Goal: Task Accomplishment & Management: Use online tool/utility

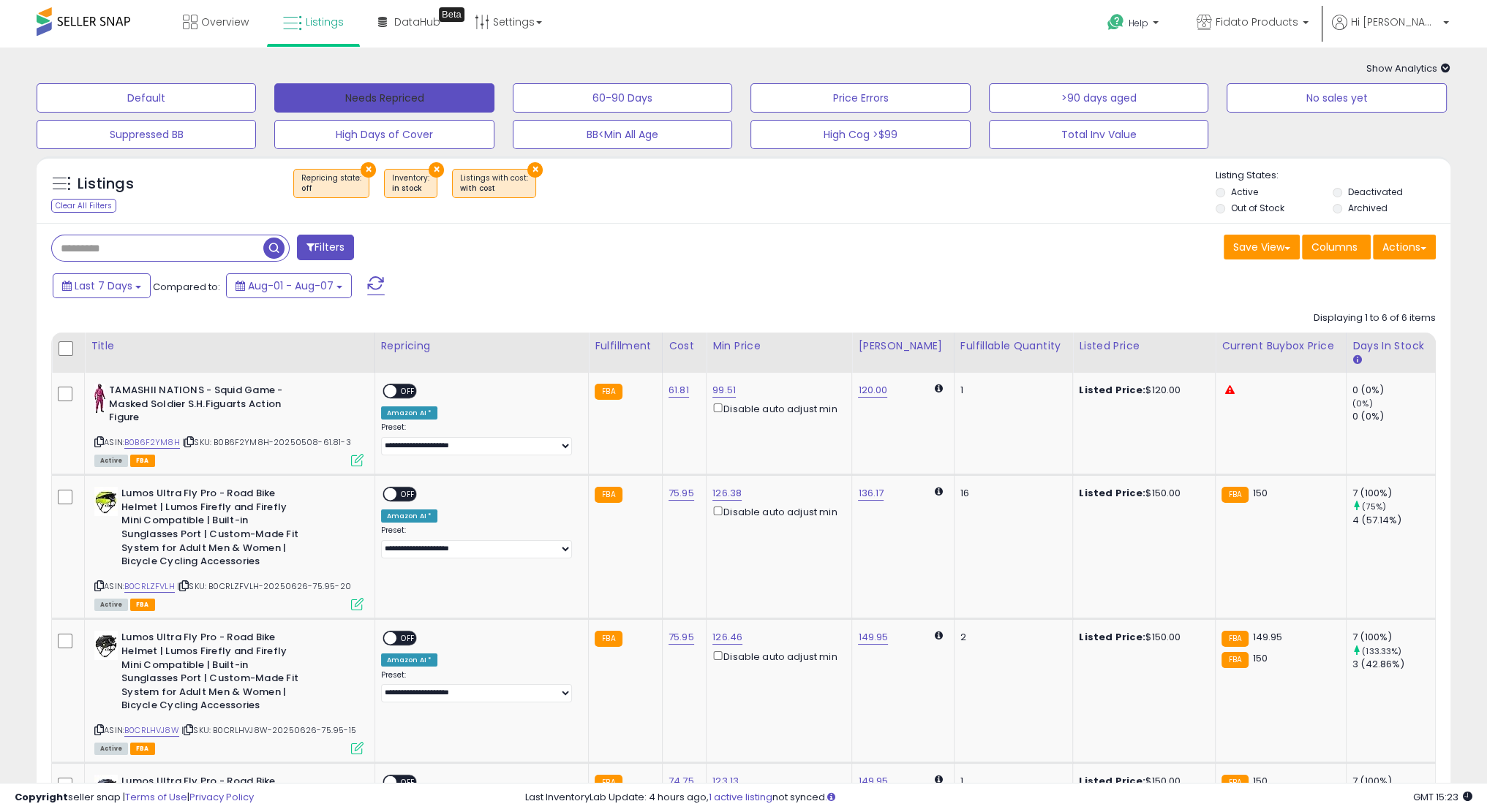
click at [421, 90] on button "Needs Repriced" at bounding box center [384, 98] width 220 height 29
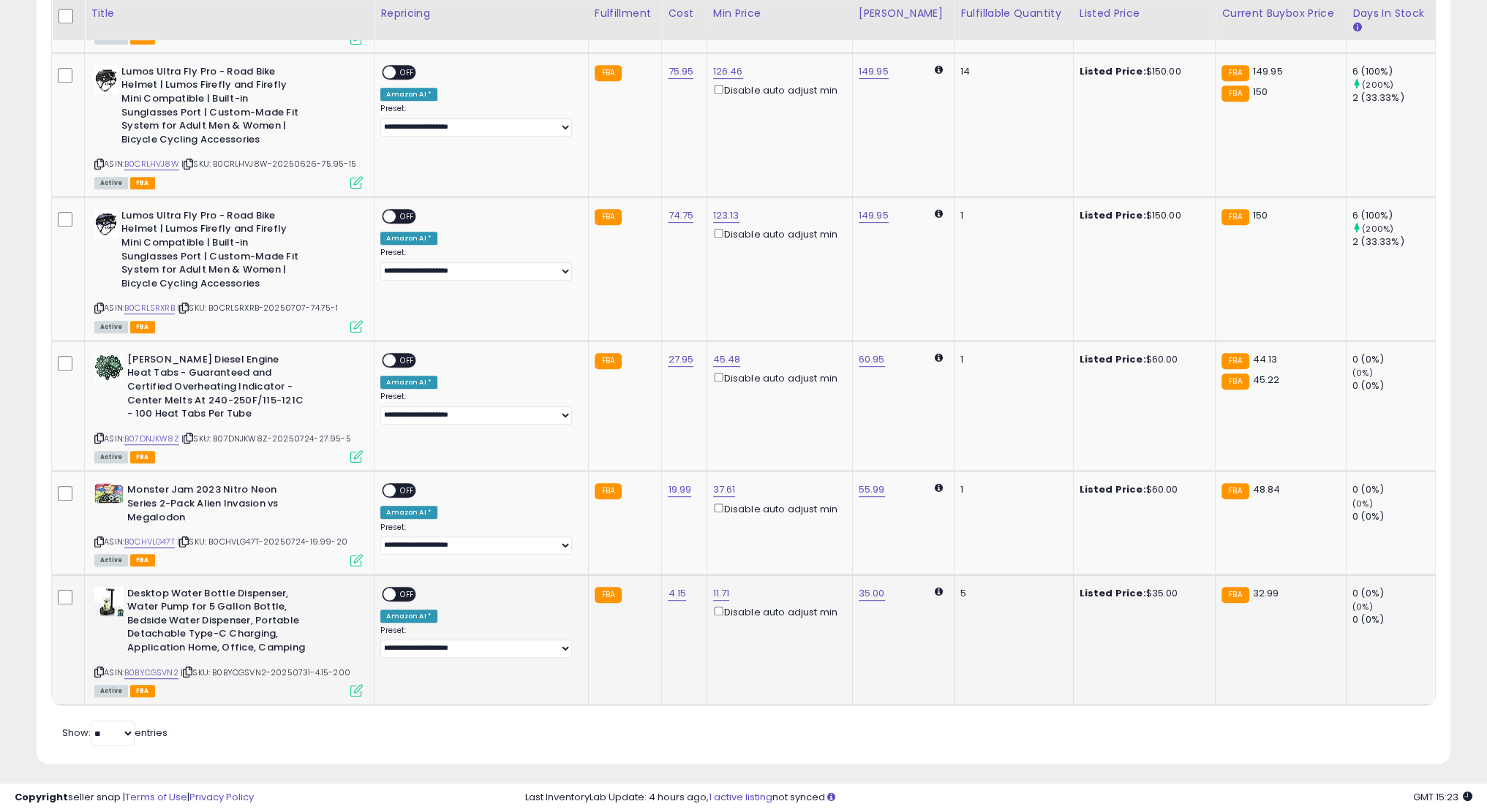
scroll to position [864, 0]
click at [170, 670] on link "B0BYCGSVN2" at bounding box center [152, 674] width 54 height 13
click at [404, 589] on span "OFF" at bounding box center [407, 595] width 24 height 13
click at [684, 542] on input "*****" at bounding box center [676, 540] width 130 height 24
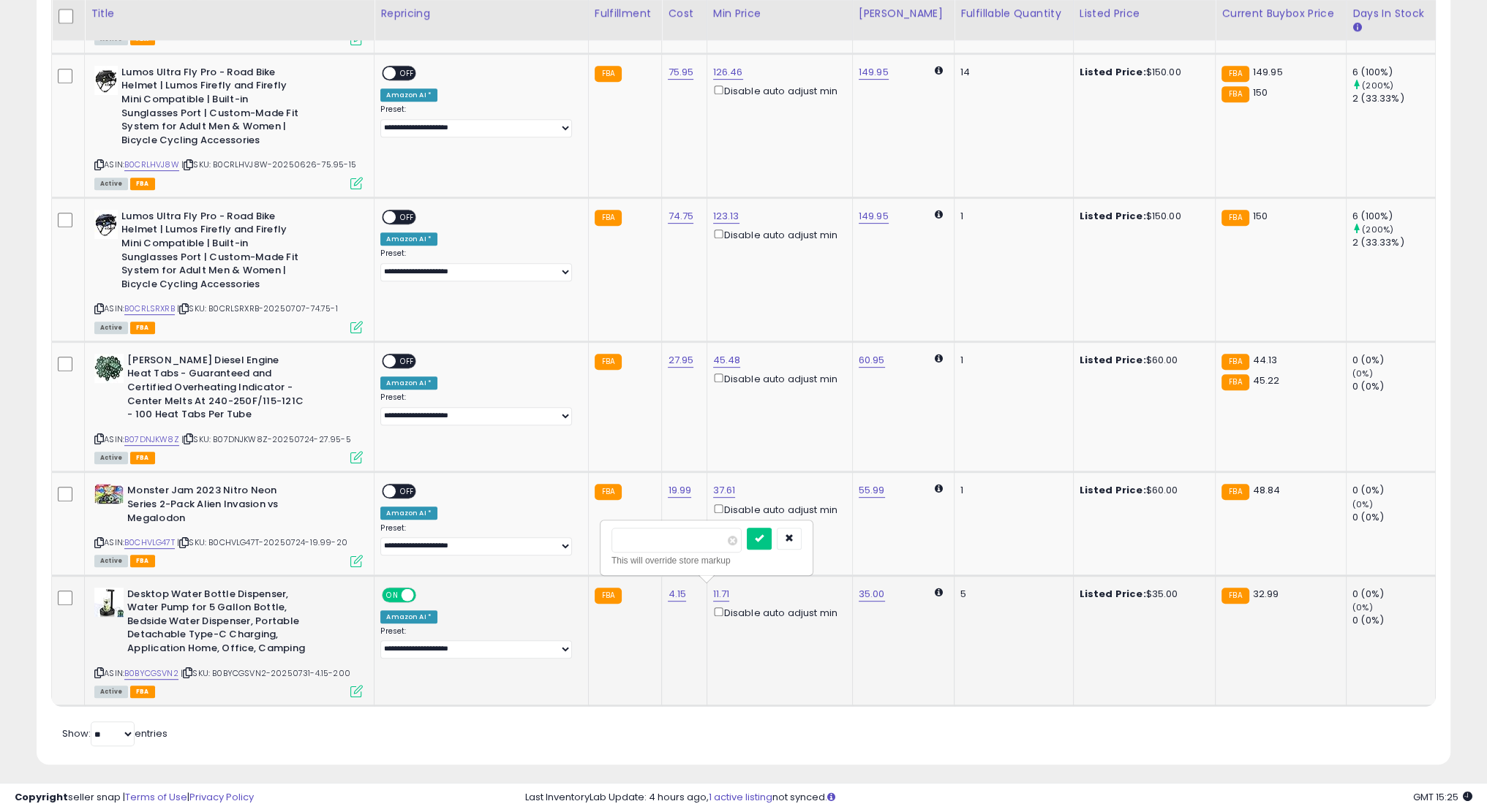
click at [684, 542] on input "*****" at bounding box center [676, 540] width 130 height 24
type input "**"
click at [763, 539] on icon "submit" at bounding box center [759, 538] width 9 height 9
click at [161, 538] on link "B0CHVLG47T" at bounding box center [150, 543] width 51 height 13
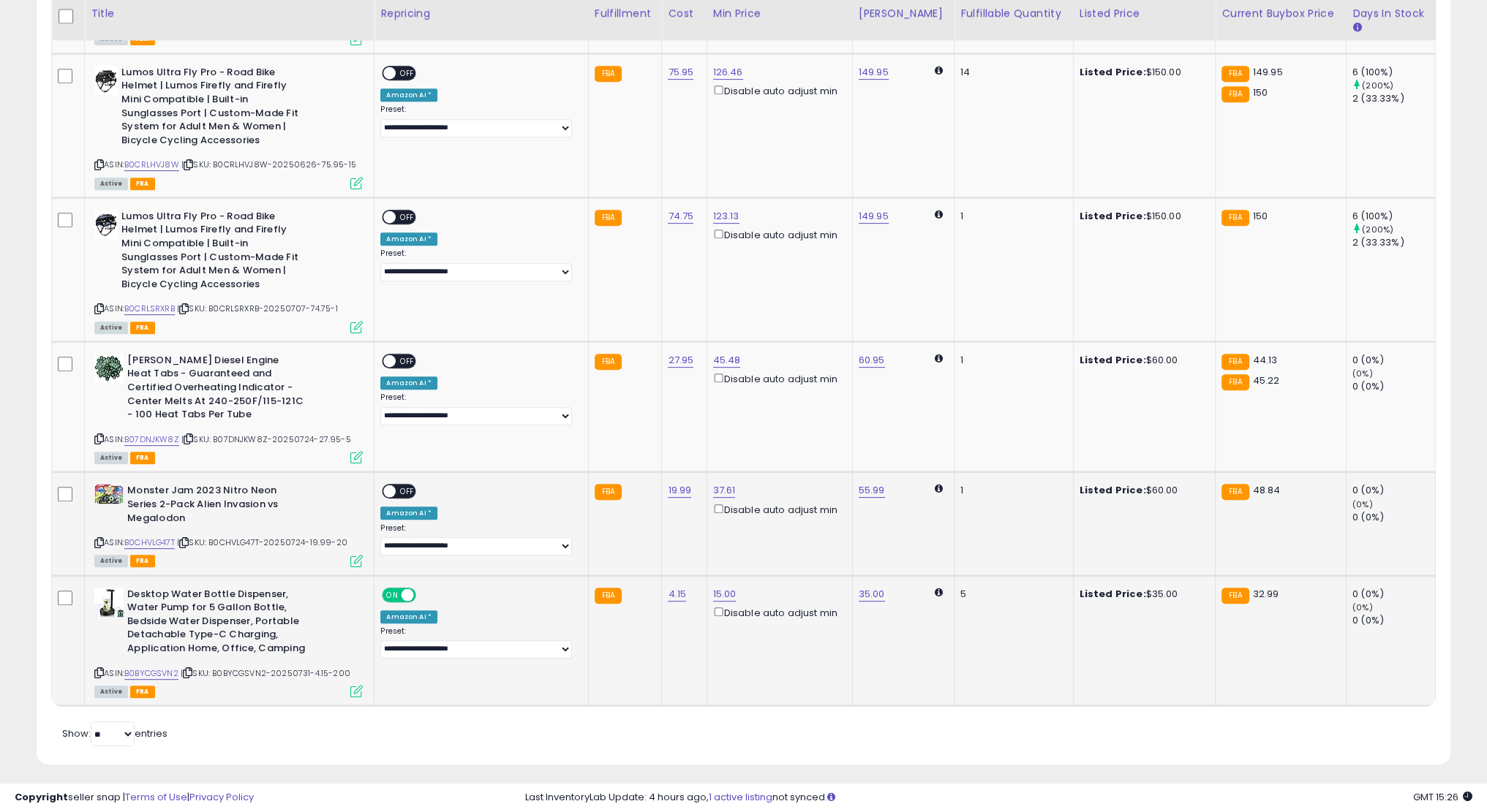
click at [408, 488] on span "OFF" at bounding box center [407, 492] width 24 height 13
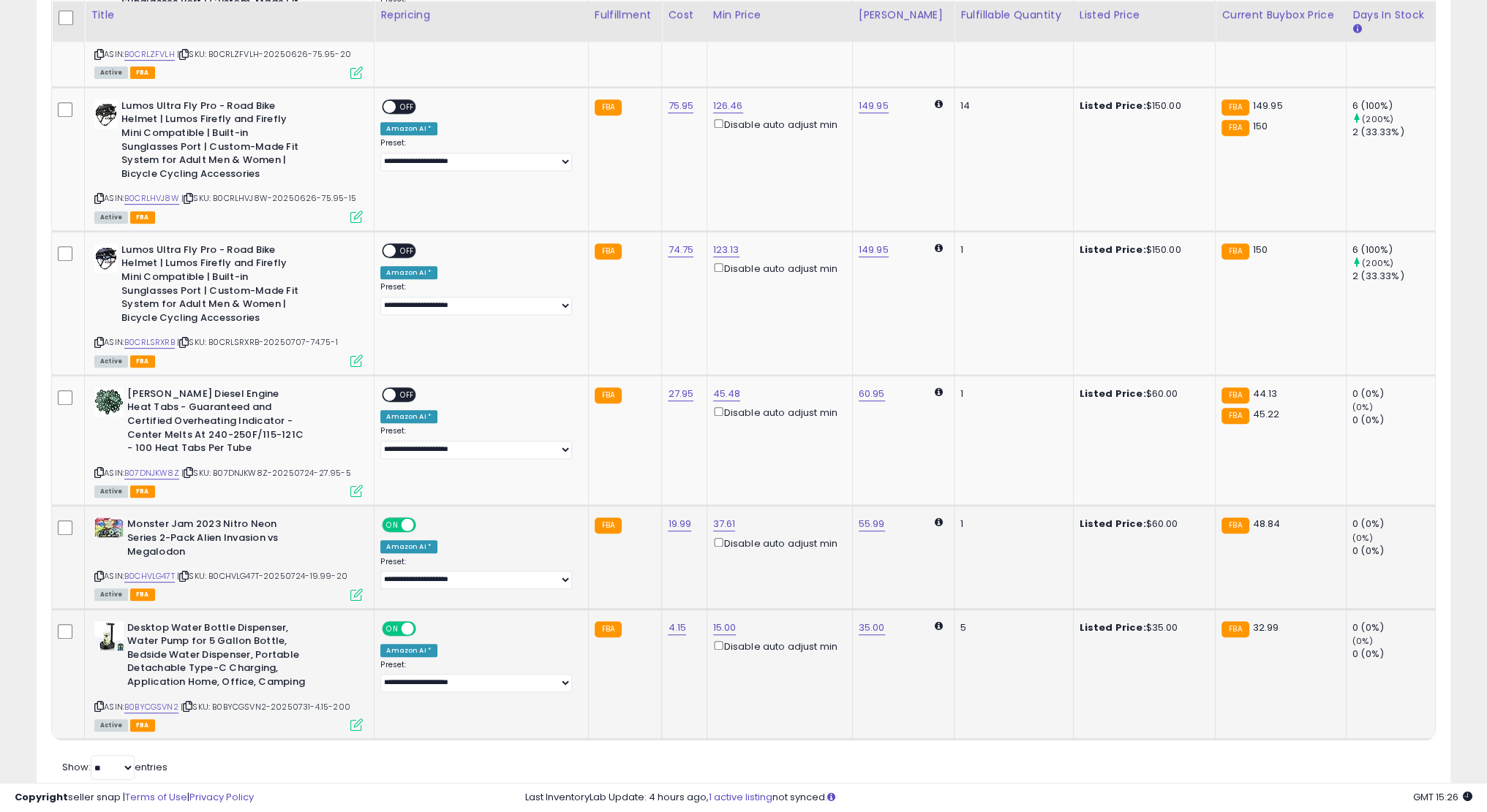
scroll to position [827, 0]
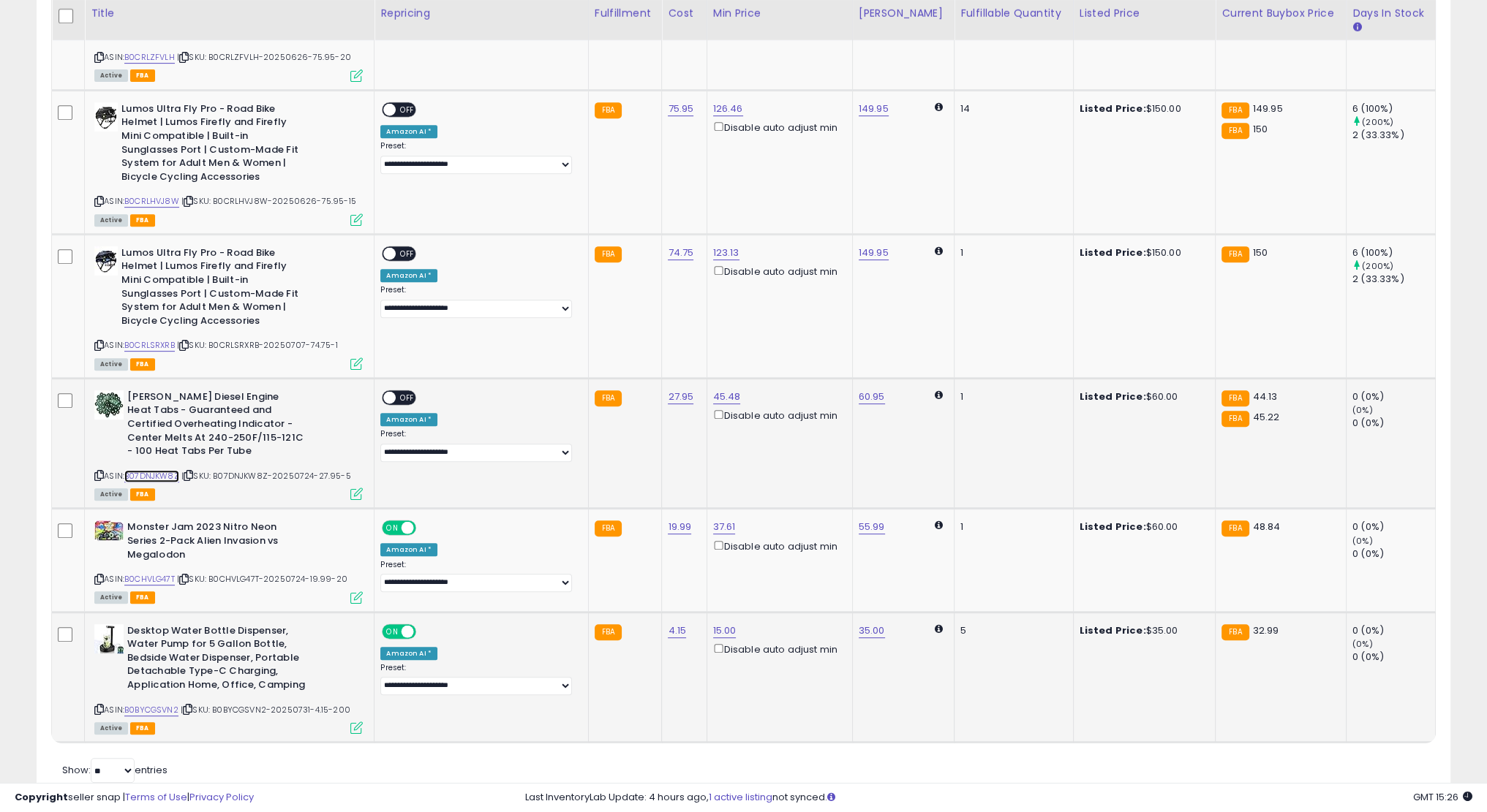
click at [161, 474] on link "B07DNJKW8Z" at bounding box center [152, 476] width 54 height 13
click at [168, 470] on link "B07DNJKW8Z" at bounding box center [152, 476] width 54 height 13
type input "*****"
click at [776, 333] on button "submit" at bounding box center [763, 342] width 24 height 22
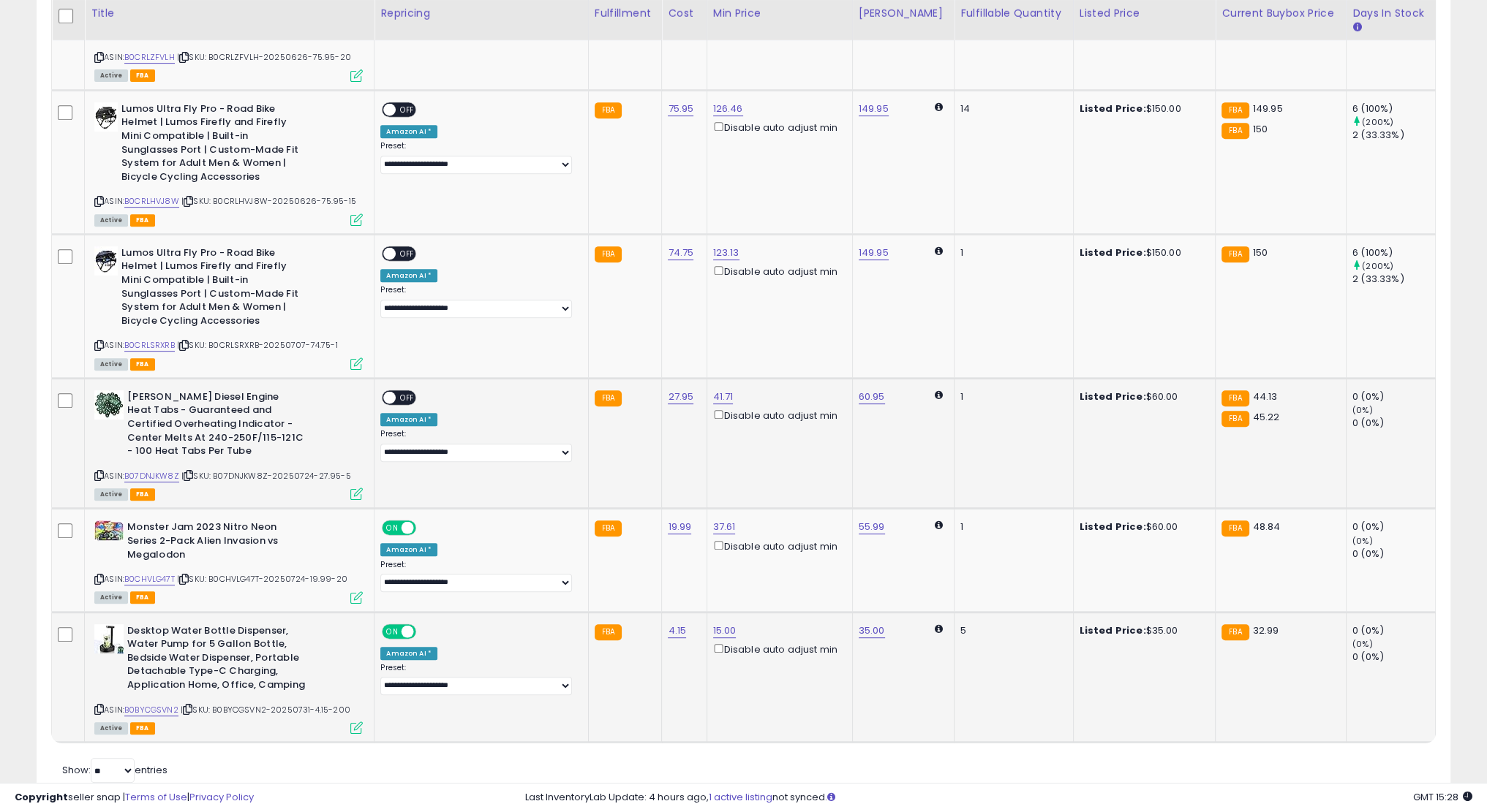
click at [394, 392] on span at bounding box center [390, 397] width 13 height 13
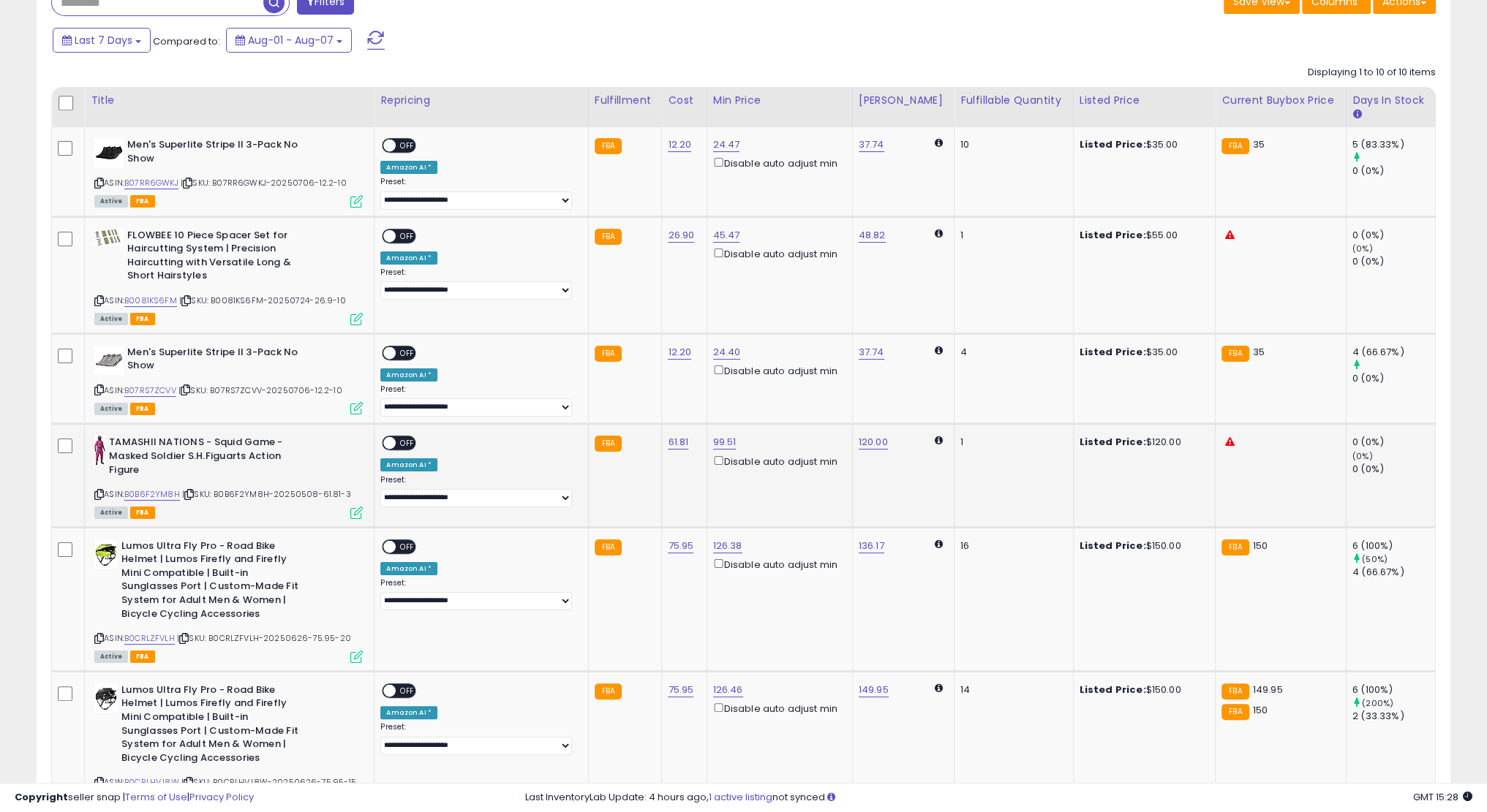
scroll to position [237, 0]
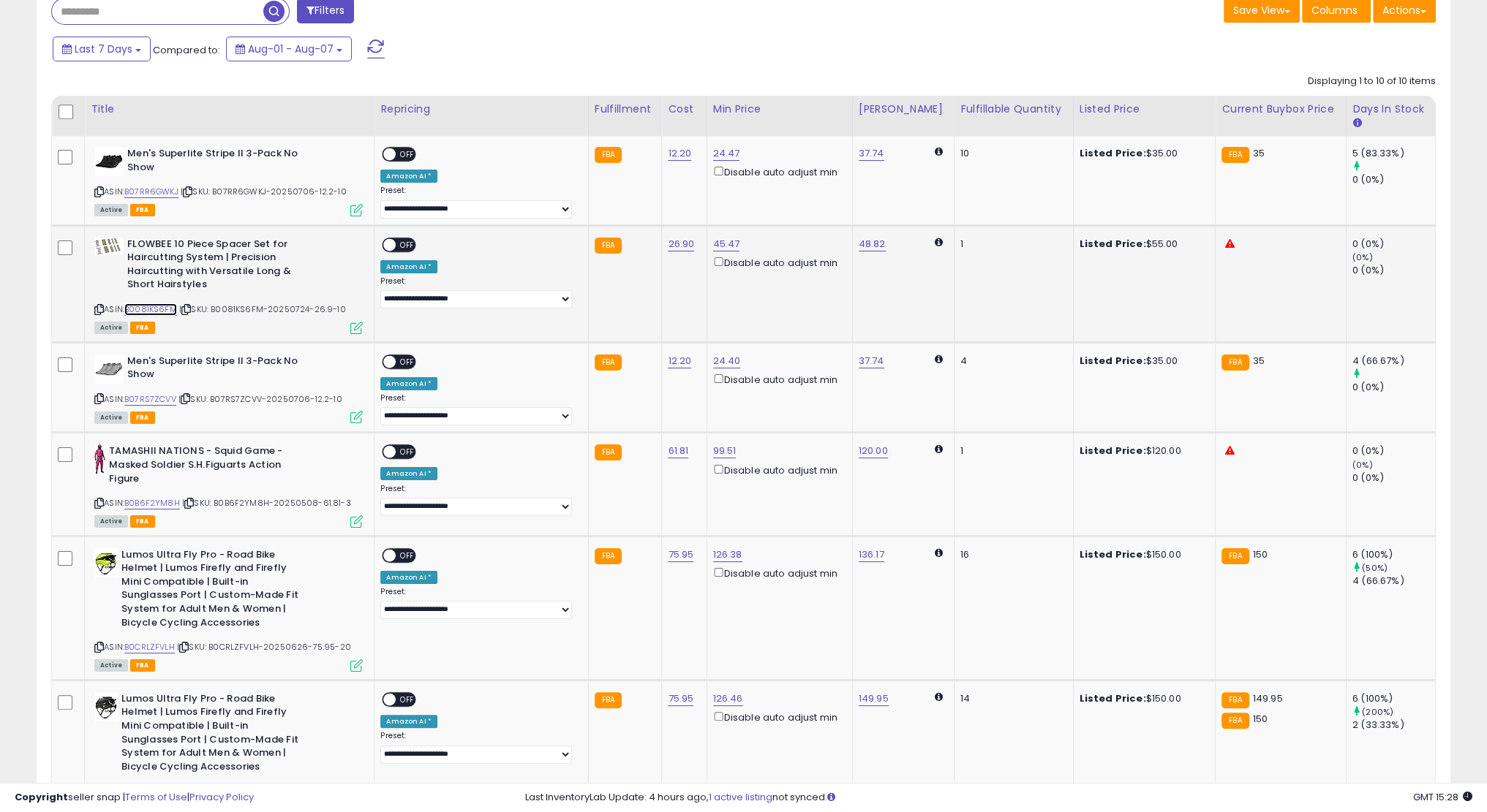
click at [152, 308] on link "B0081KS6FM" at bounding box center [151, 309] width 53 height 13
click at [723, 161] on link "45.47" at bounding box center [727, 153] width 27 height 15
type input "****"
click at [751, 181] on button "submit" at bounding box center [763, 192] width 24 height 22
click at [880, 161] on link "48.82" at bounding box center [871, 153] width 25 height 15
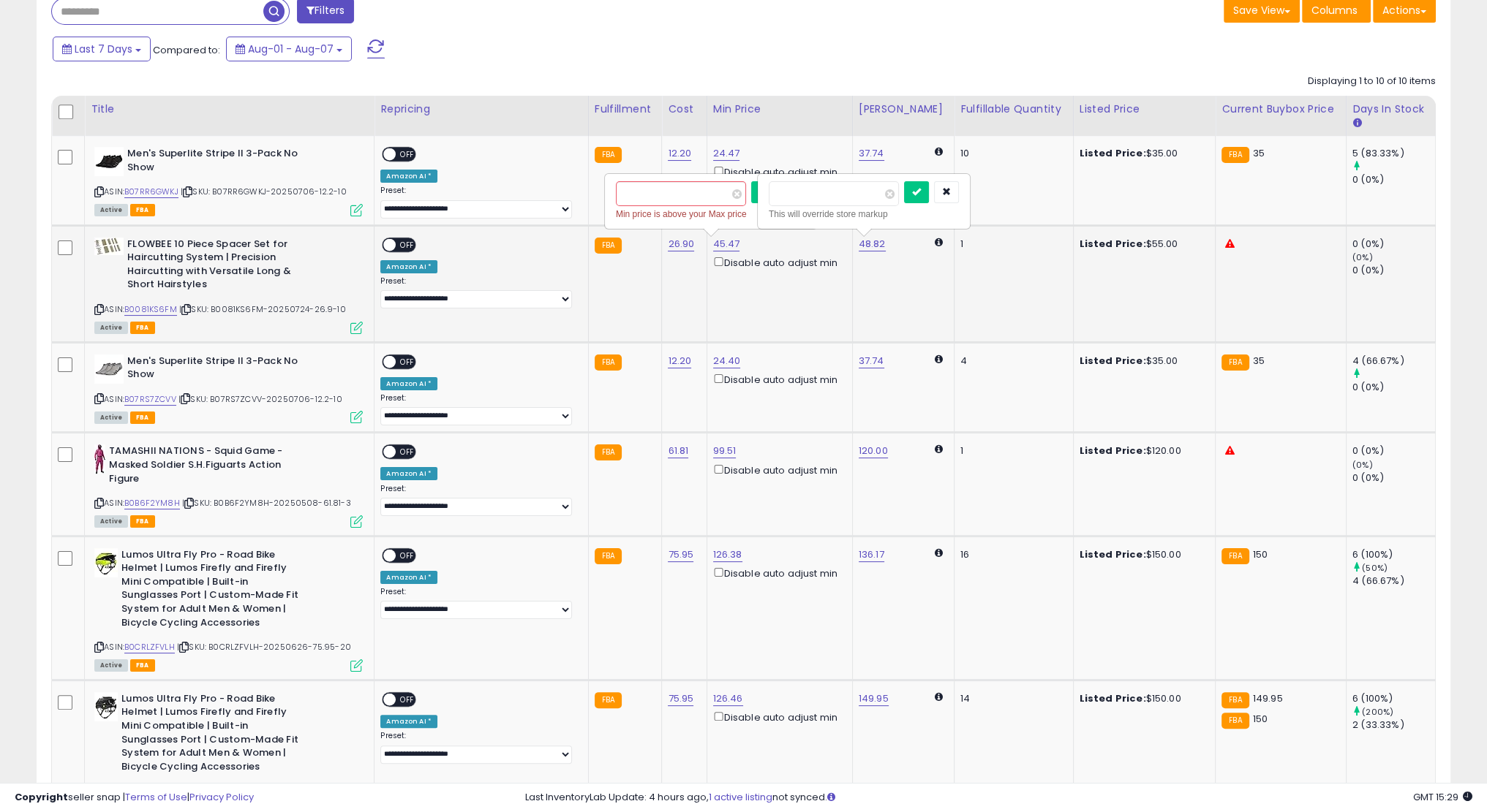
drag, startPoint x: 817, startPoint y: 193, endPoint x: 770, endPoint y: 201, distance: 47.7
click at [770, 201] on input "*****" at bounding box center [833, 193] width 130 height 24
type input "**"
click button "submit" at bounding box center [915, 192] width 24 height 22
click at [717, 161] on link "45.47" at bounding box center [727, 153] width 27 height 15
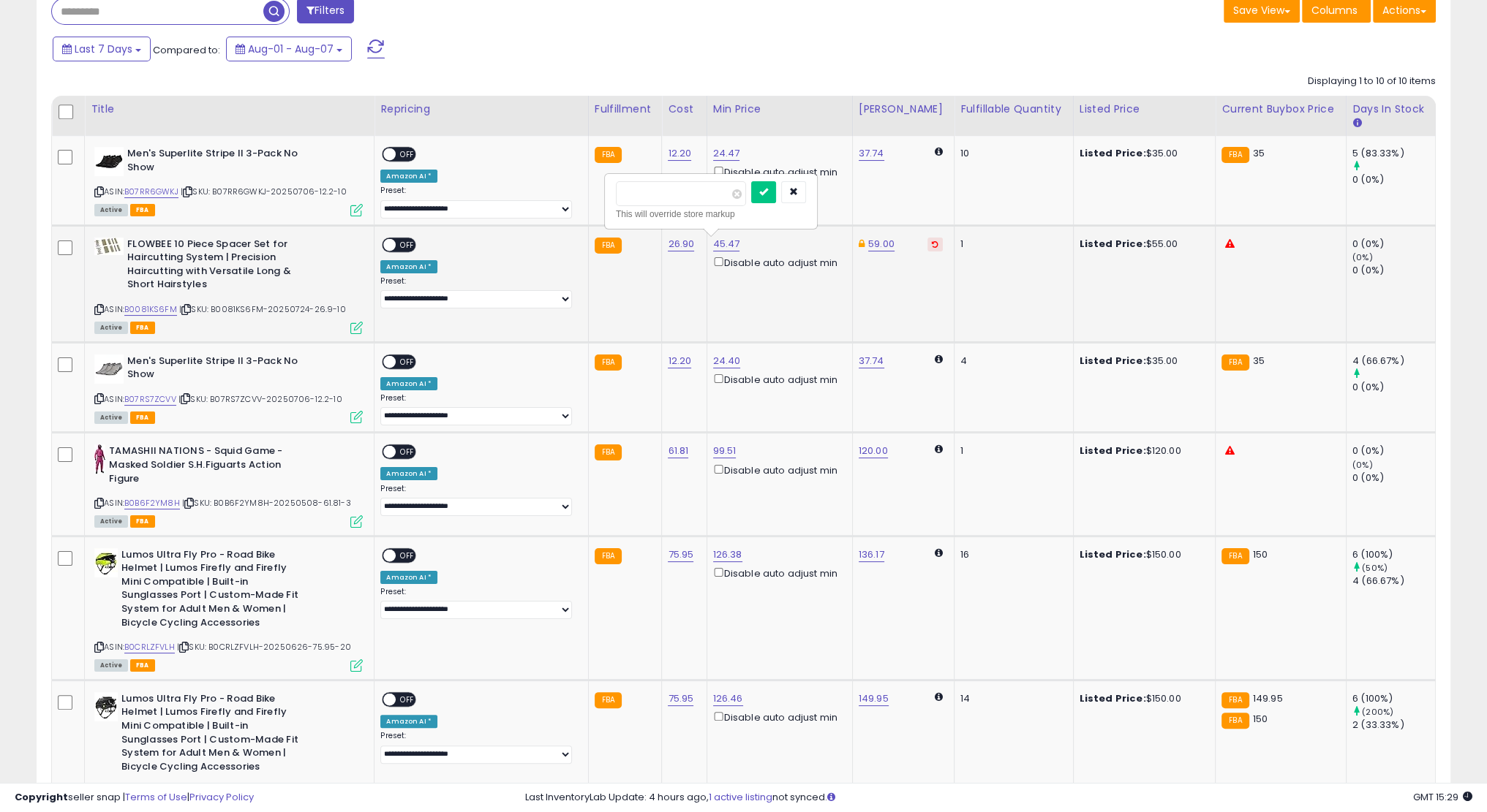
click at [684, 190] on input "*****" at bounding box center [680, 193] width 130 height 24
type input "**"
click button "submit" at bounding box center [763, 192] width 24 height 22
click at [396, 240] on div "ON OFF" at bounding box center [383, 245] width 34 height 13
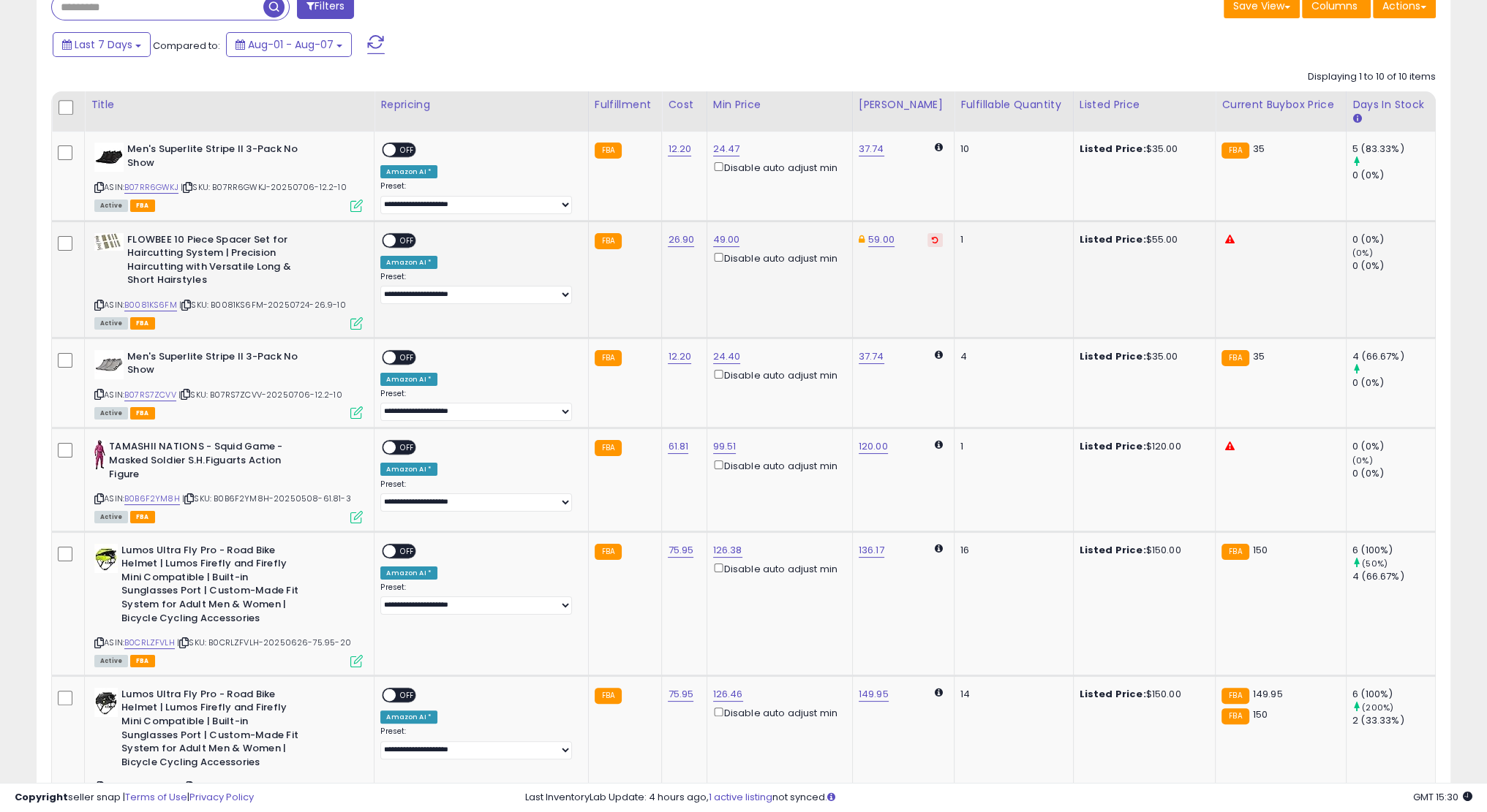
scroll to position [243, 0]
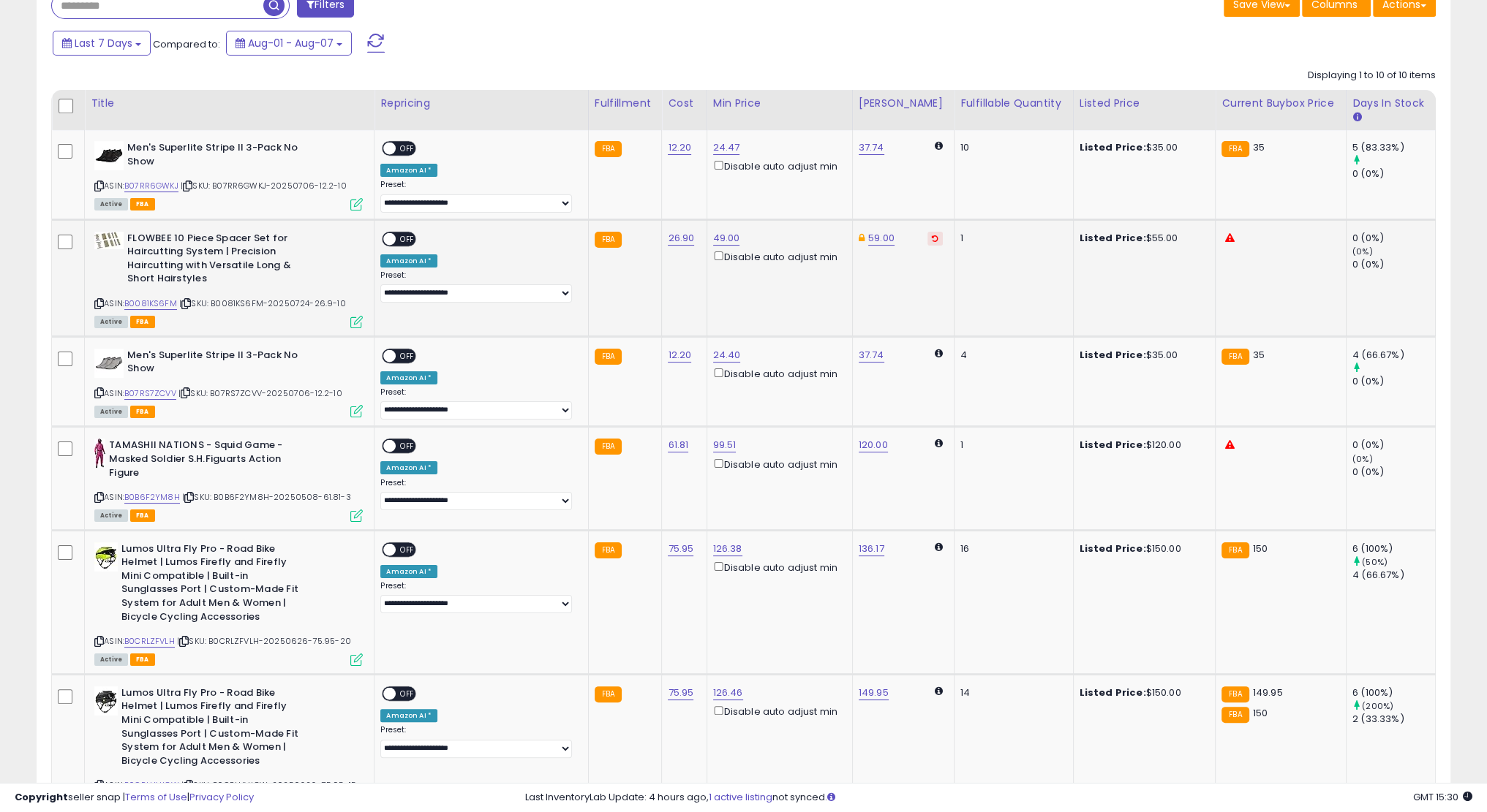
click at [409, 238] on span "OFF" at bounding box center [407, 239] width 24 height 13
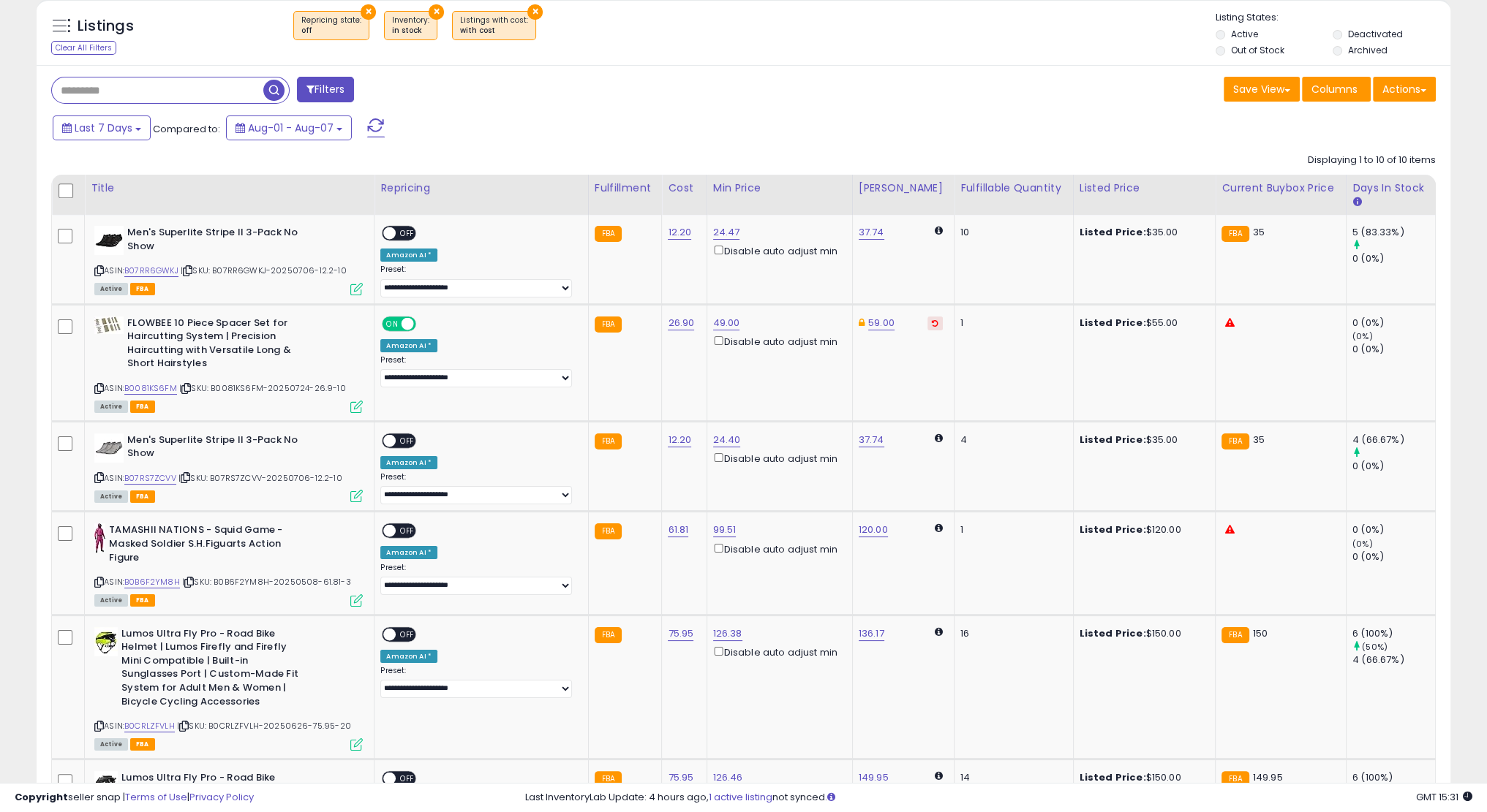
scroll to position [0, 0]
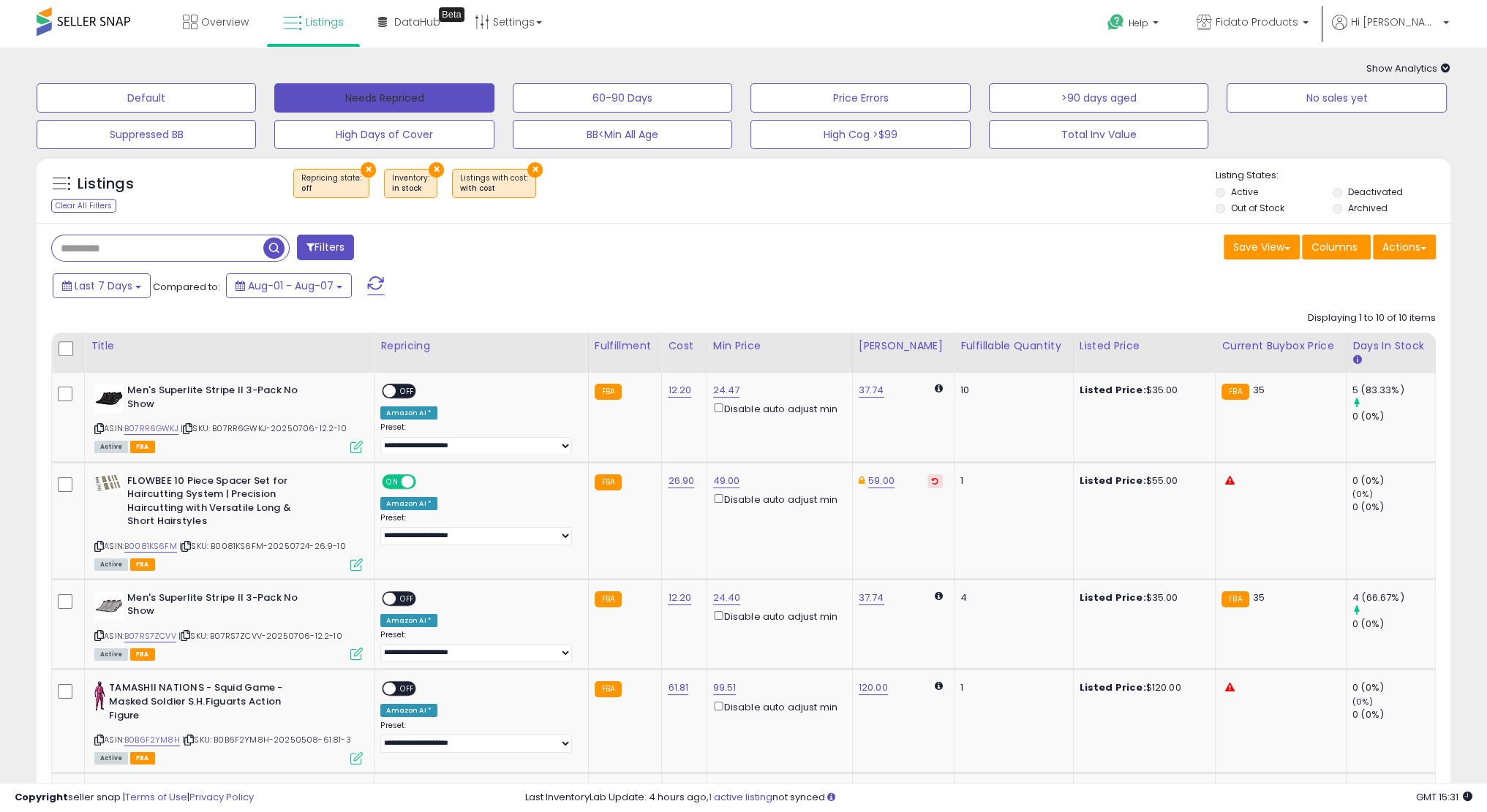
click at [367, 103] on button "Needs Repriced" at bounding box center [384, 98] width 220 height 29
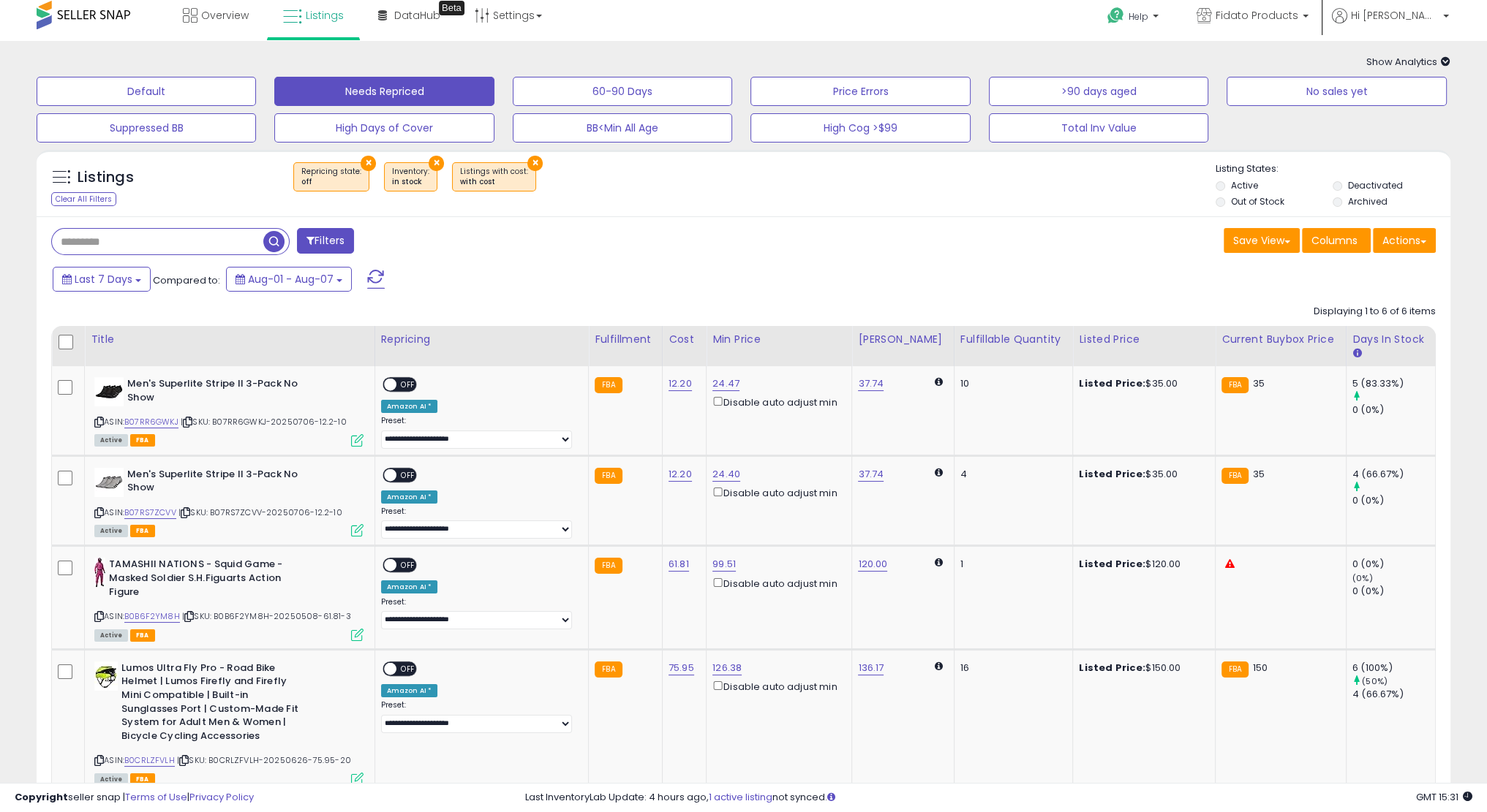
scroll to position [7, 0]
click at [256, 105] on button "High Cog >$99" at bounding box center [146, 91] width 220 height 29
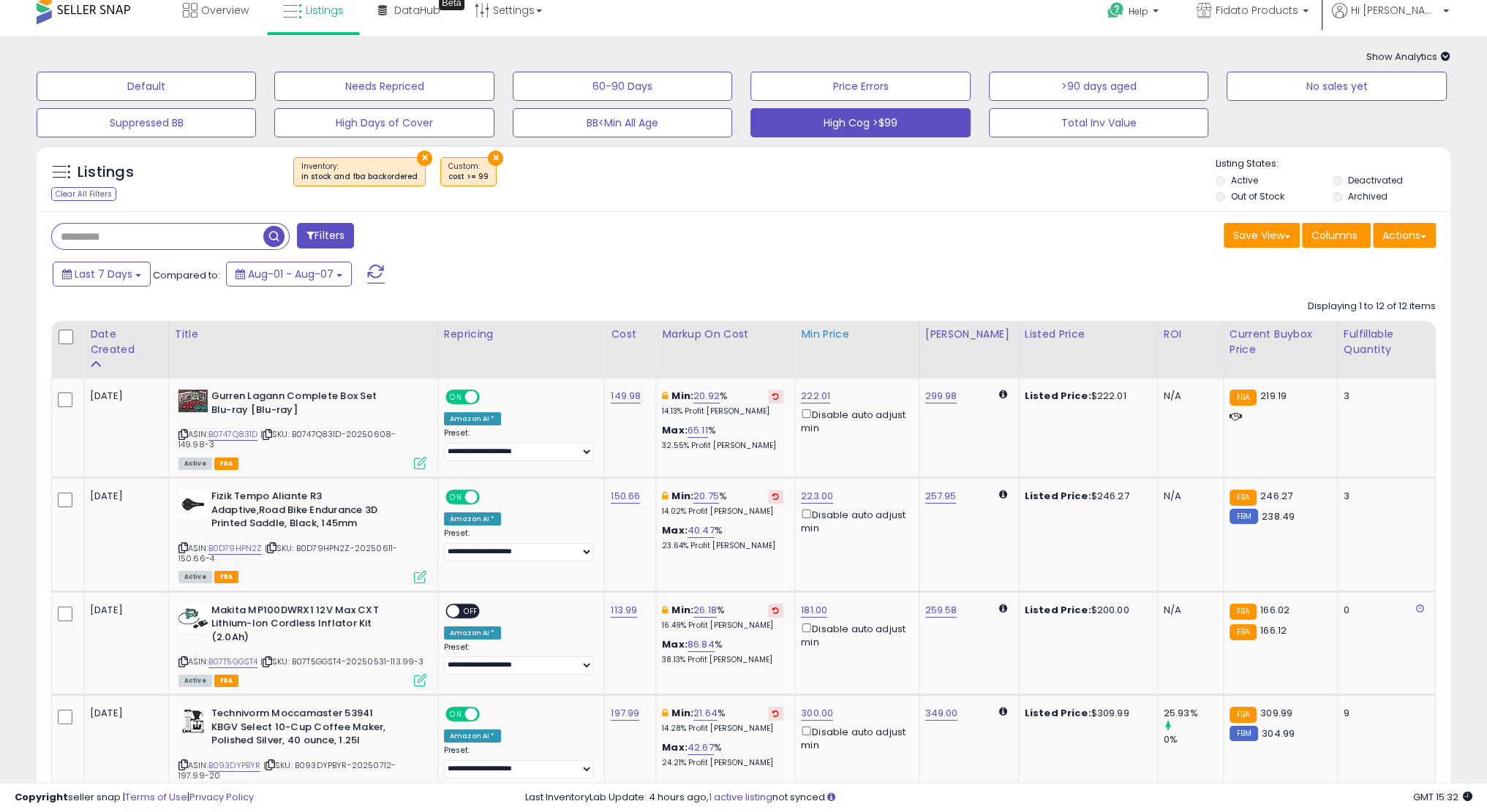
scroll to position [15, 0]
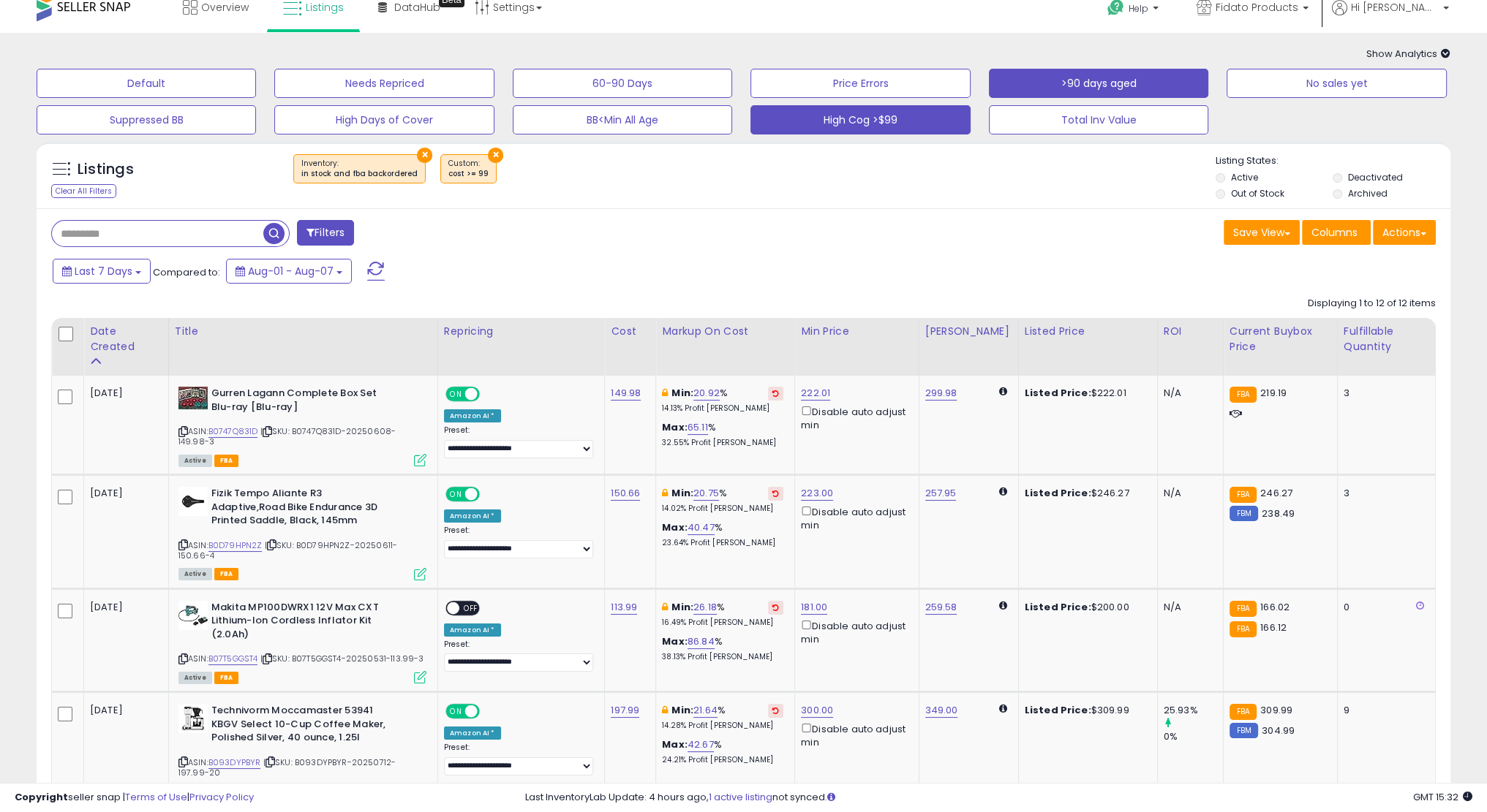
click at [256, 81] on button ">90 days aged" at bounding box center [146, 83] width 220 height 29
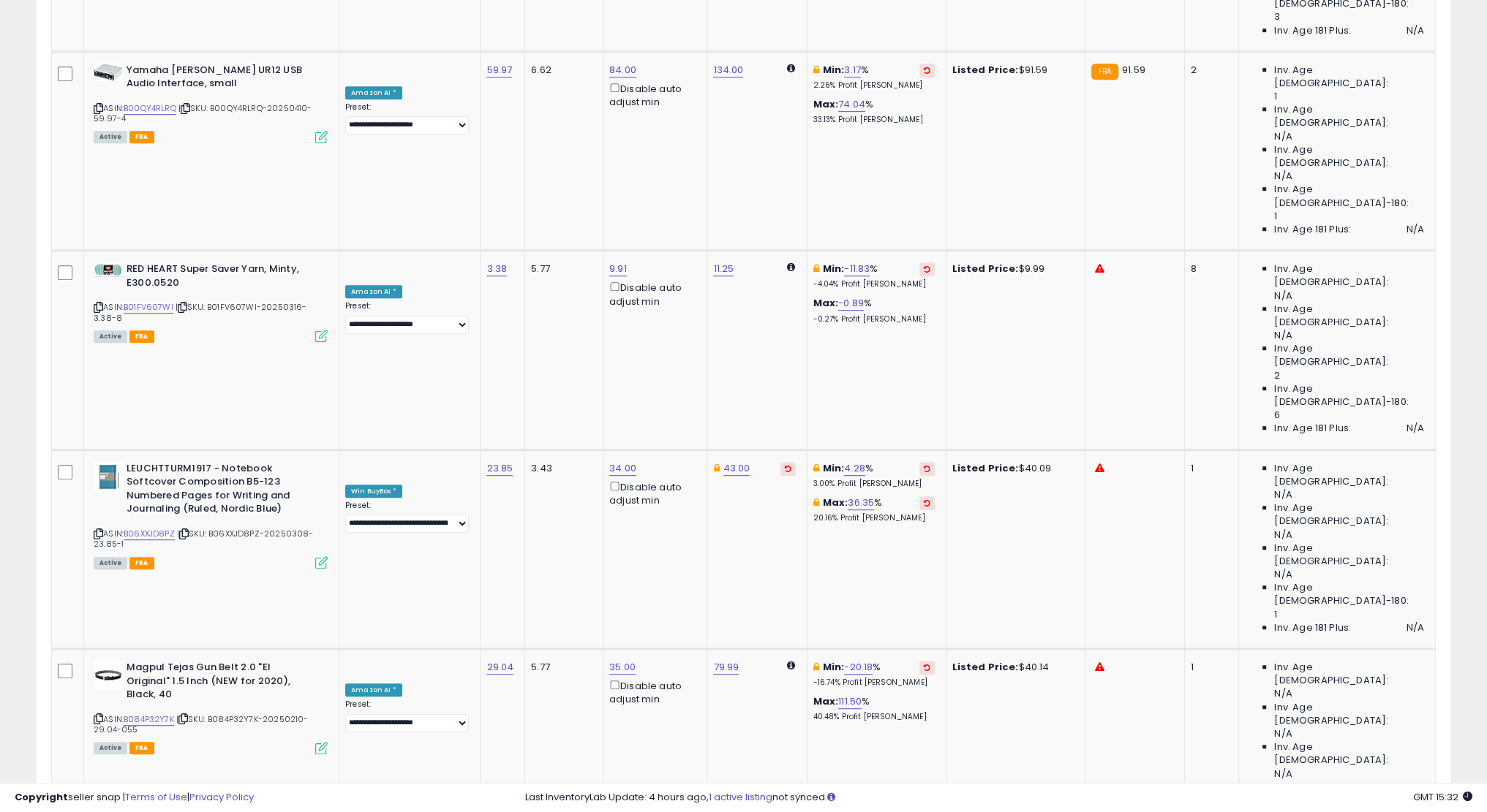
scroll to position [0, 0]
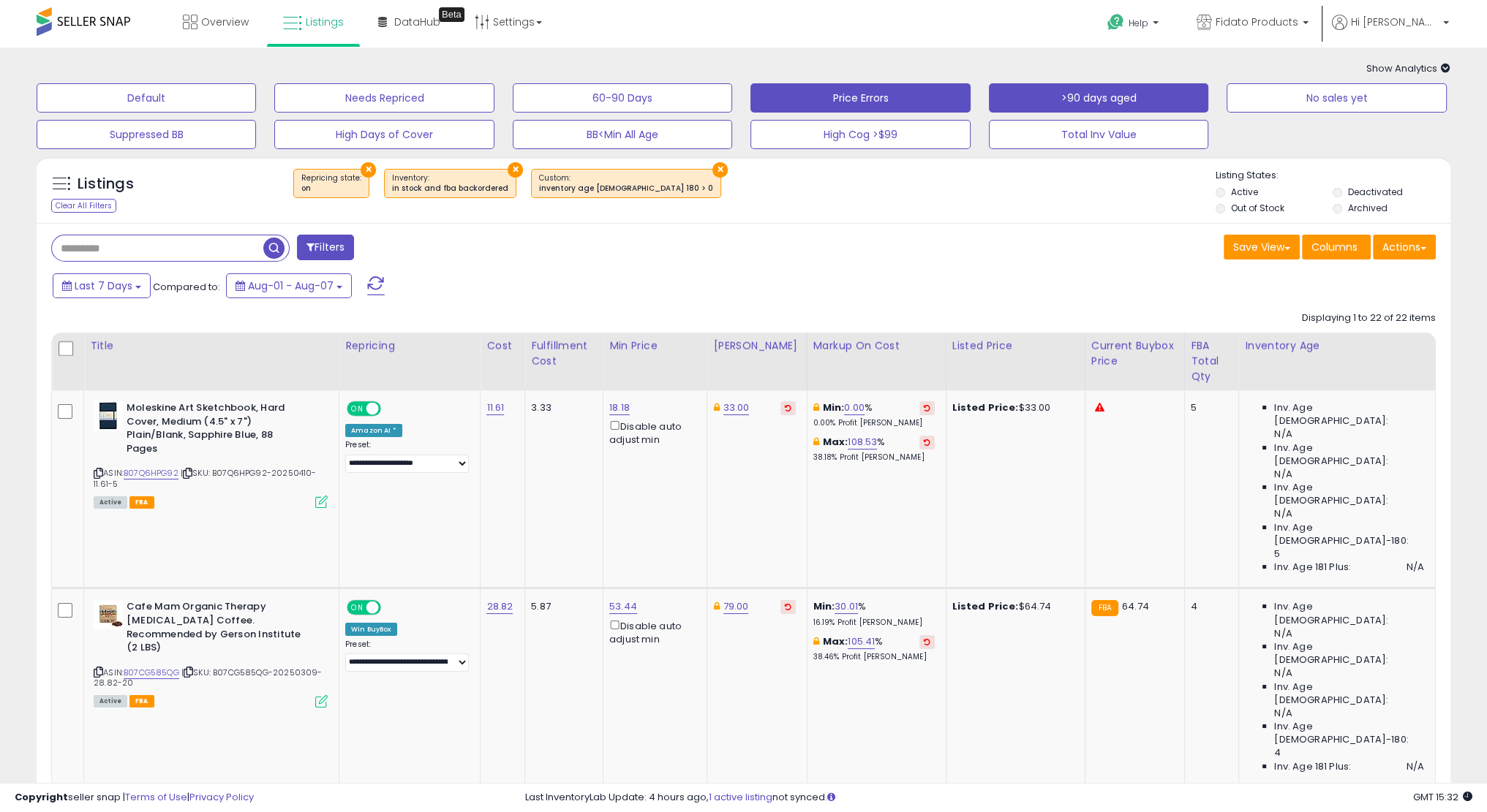
click at [256, 96] on button "Price Errors" at bounding box center [146, 98] width 220 height 29
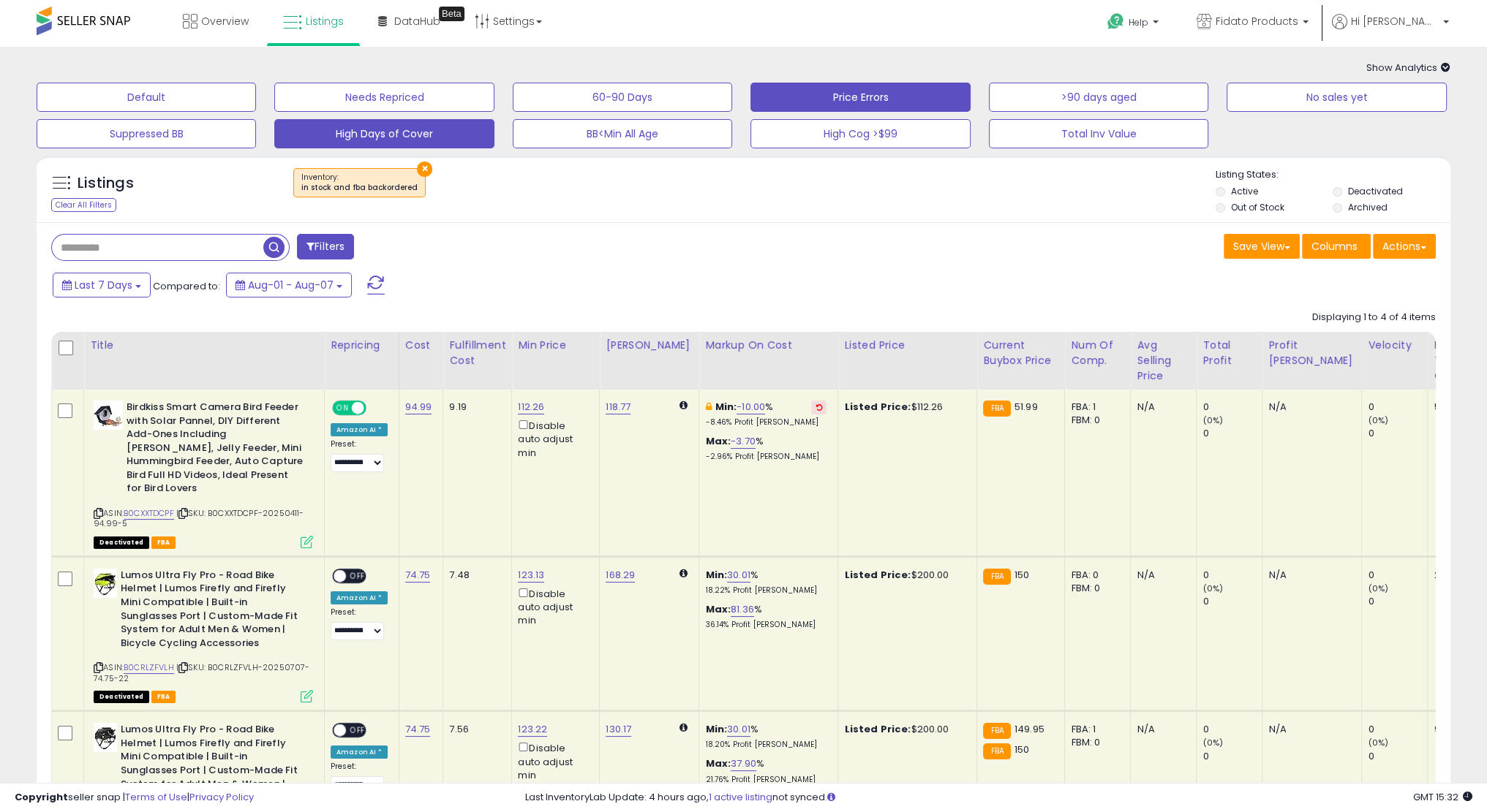
scroll to position [2, 0]
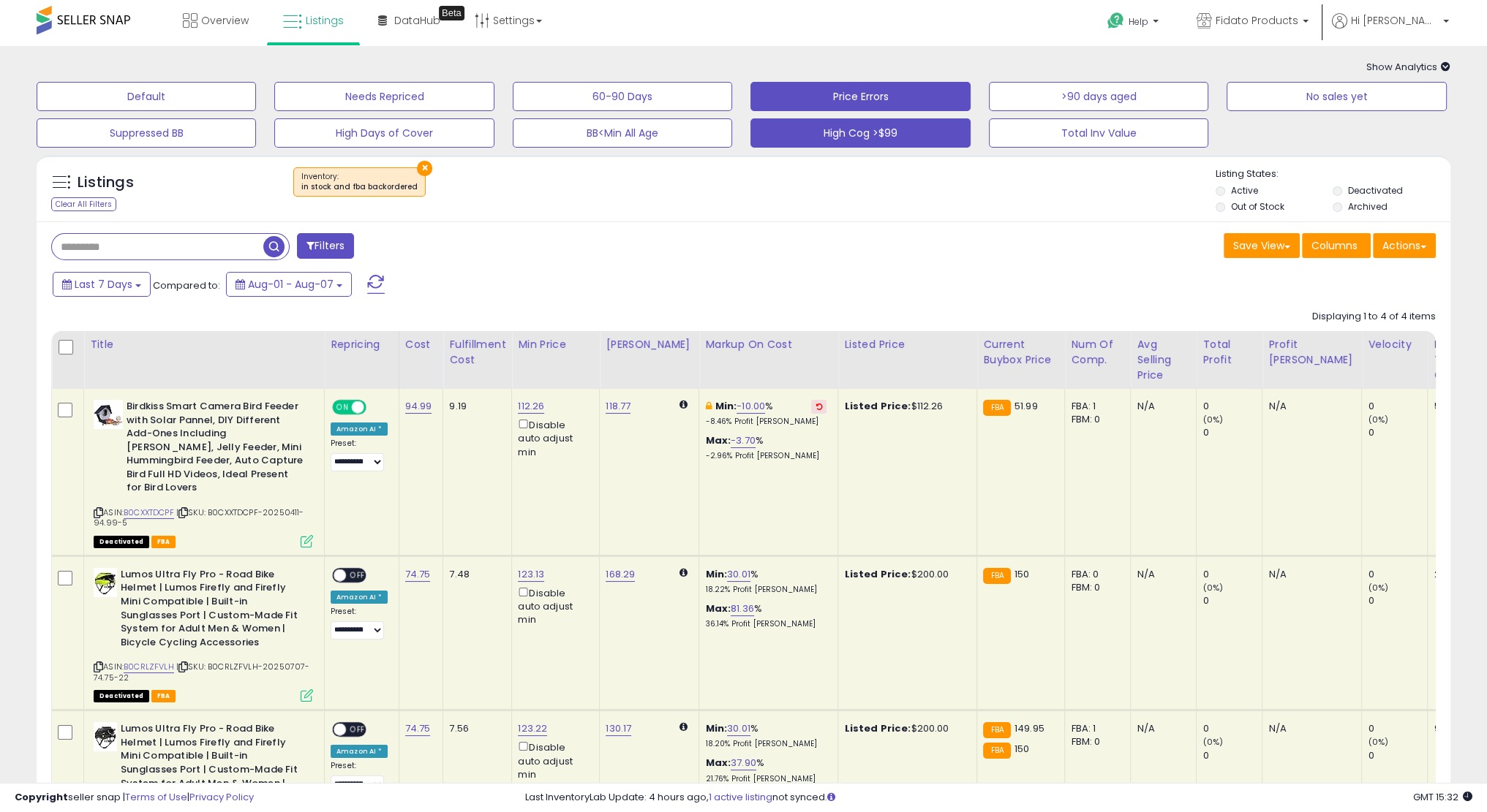
click at [256, 112] on button "High Cog >$99" at bounding box center [146, 96] width 220 height 29
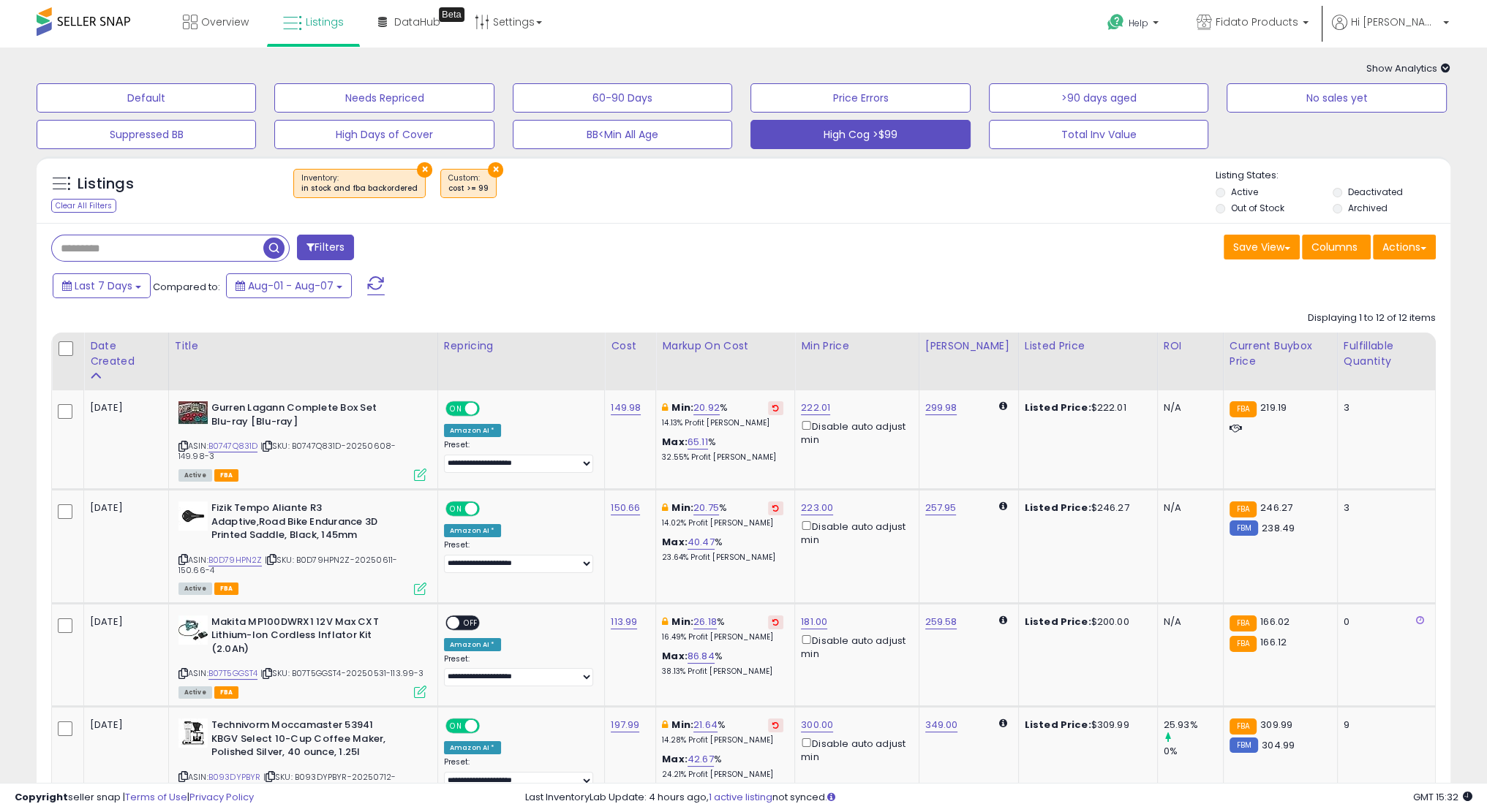
scroll to position [2, 0]
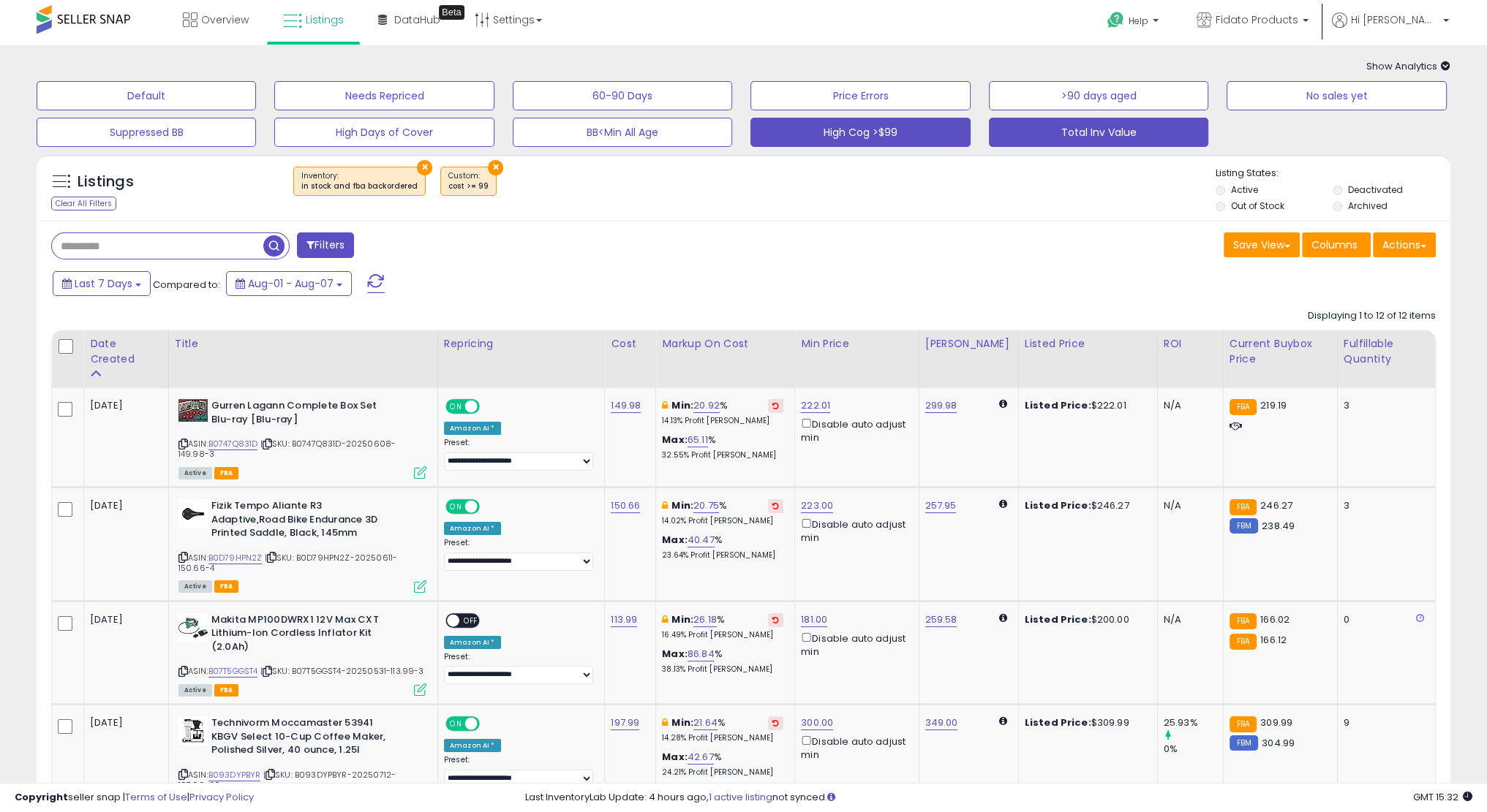
click at [256, 111] on button "Total Inv Value" at bounding box center [146, 95] width 220 height 29
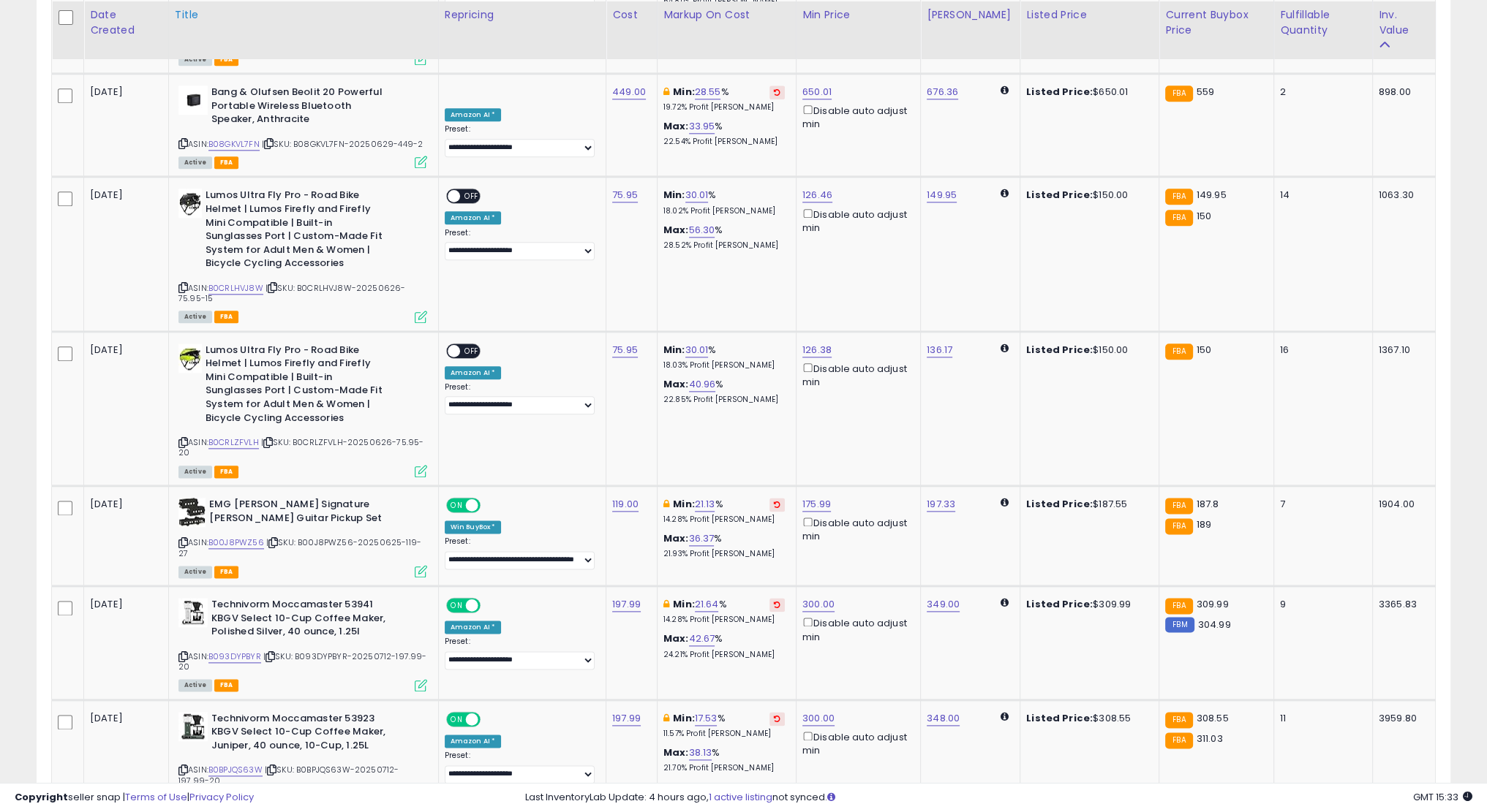
scroll to position [2316, 0]
